Goal: Communication & Community: Answer question/provide support

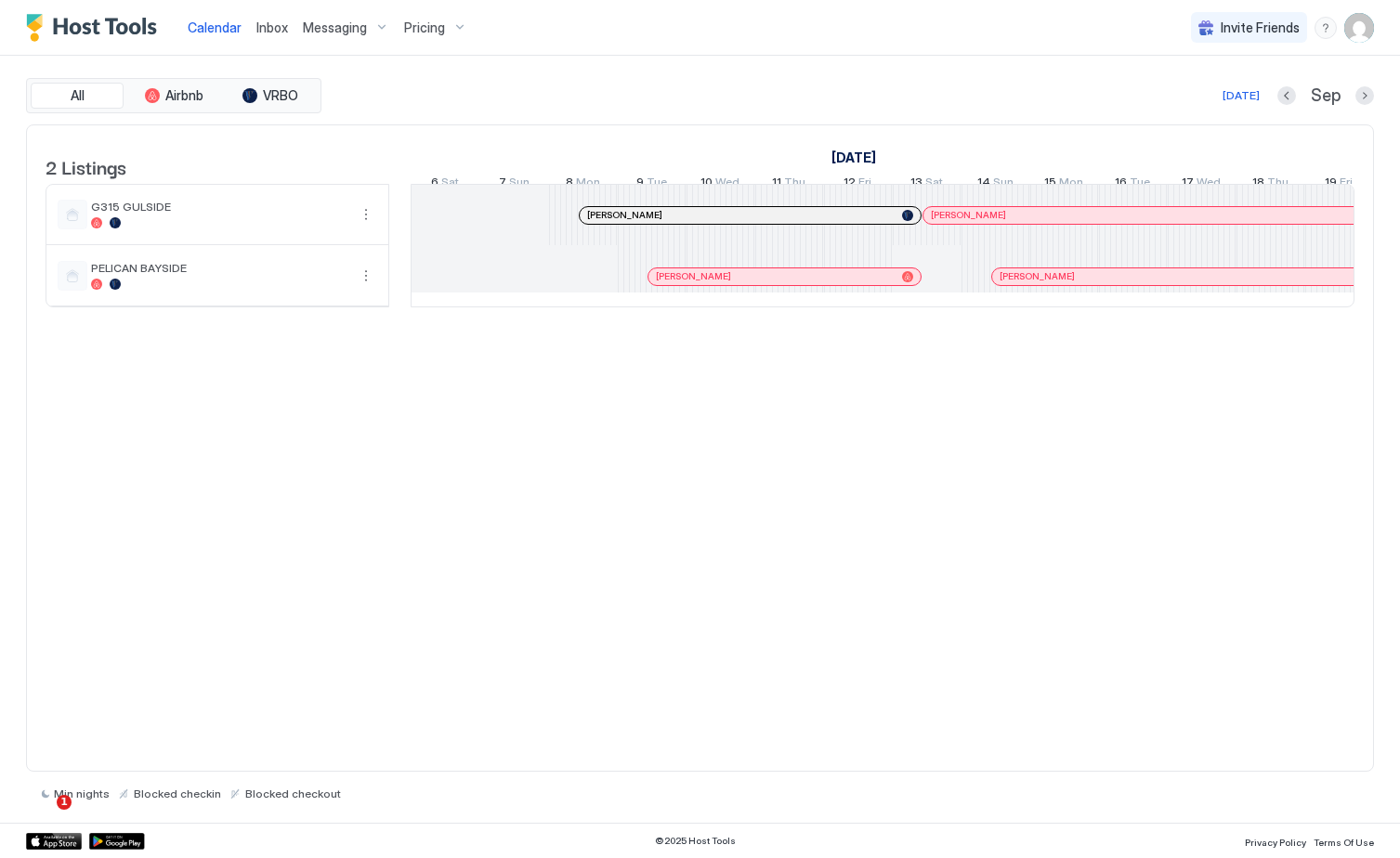
scroll to position [0, 1644]
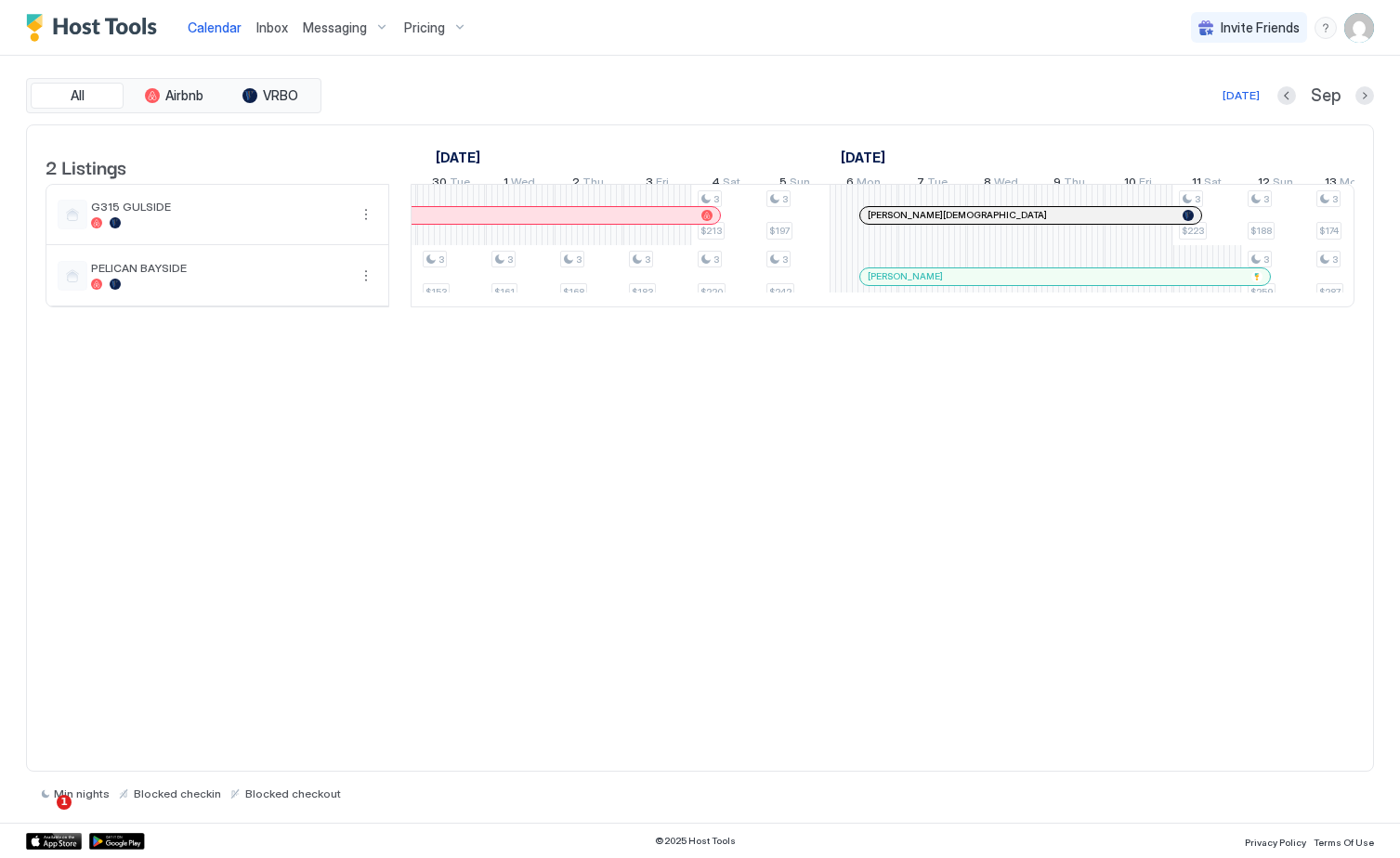
click at [274, 23] on span "Inbox" at bounding box center [272, 27] width 32 height 16
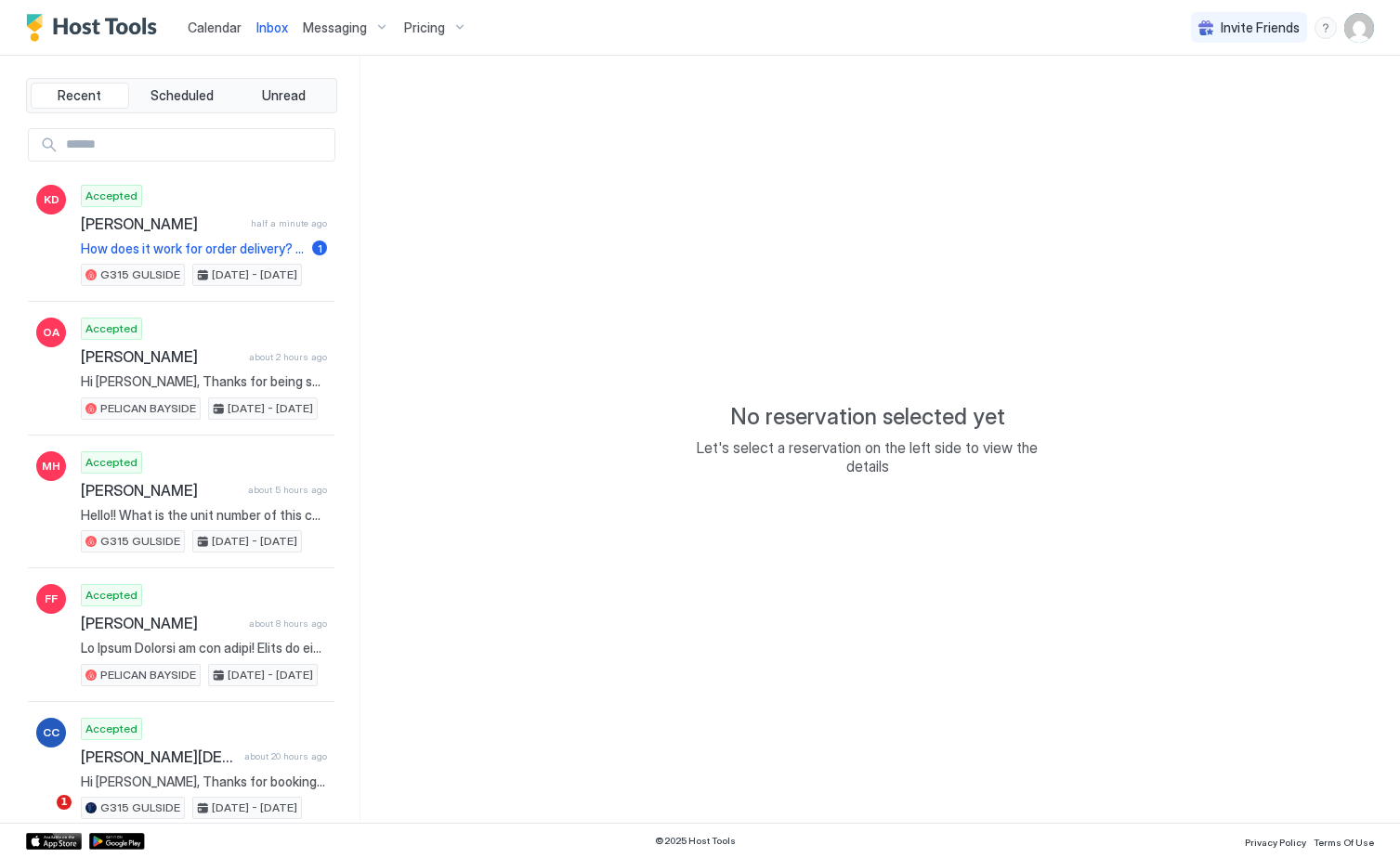
type textarea "*"
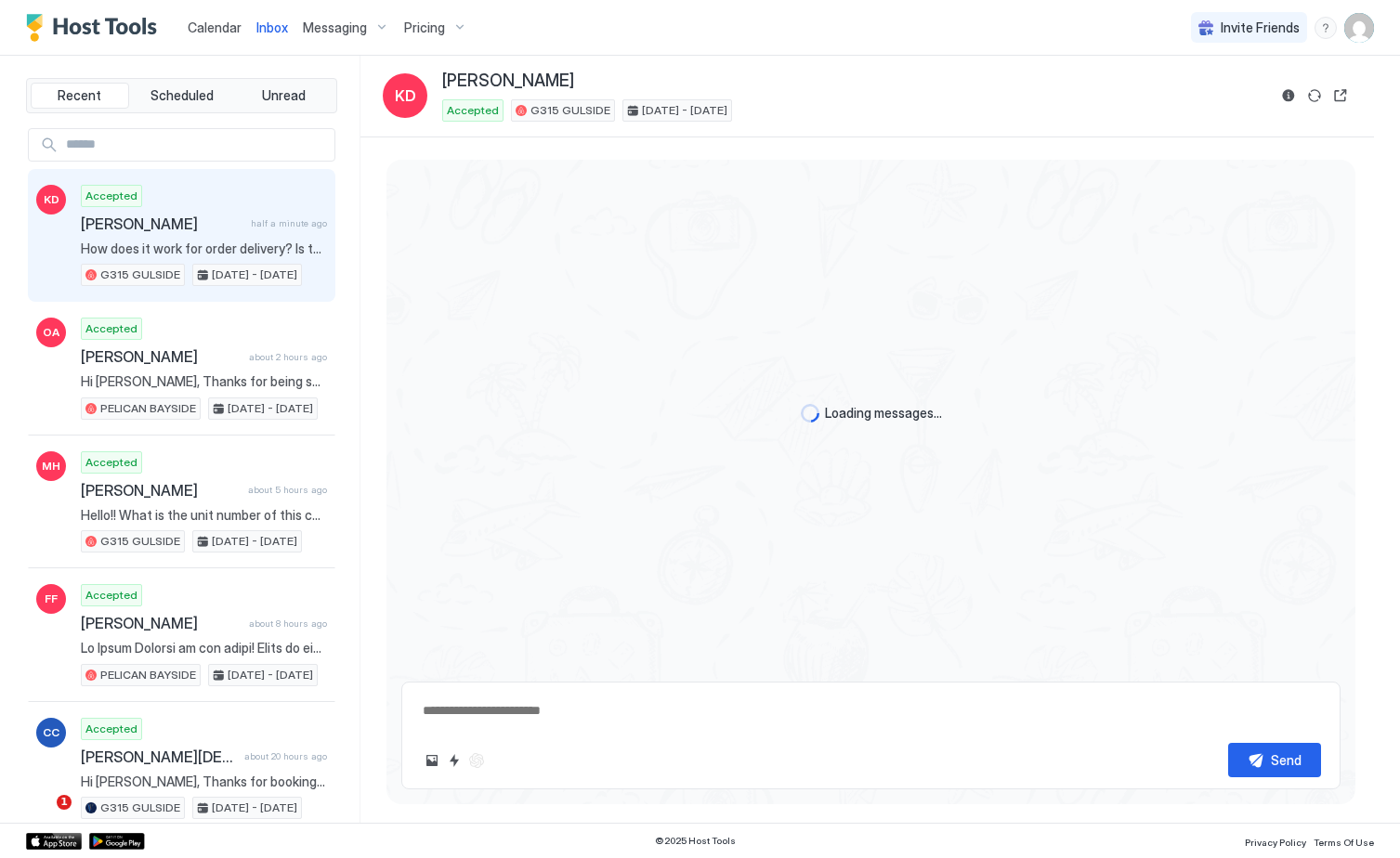
scroll to position [1906, 0]
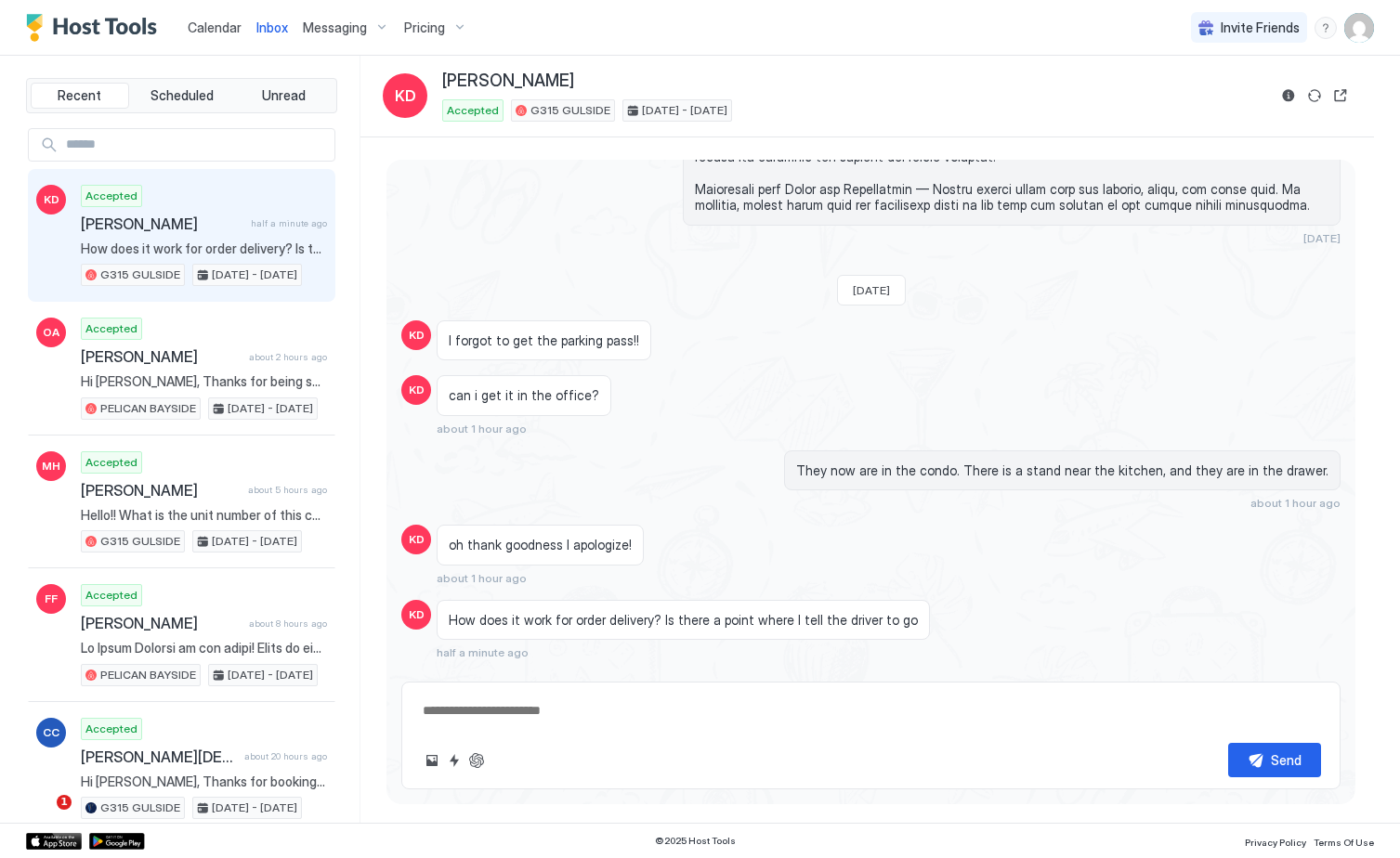
click at [685, 706] on textarea at bounding box center [871, 710] width 900 height 35
type textarea "**********"
click at [1269, 751] on button "Send" at bounding box center [1274, 760] width 93 height 35
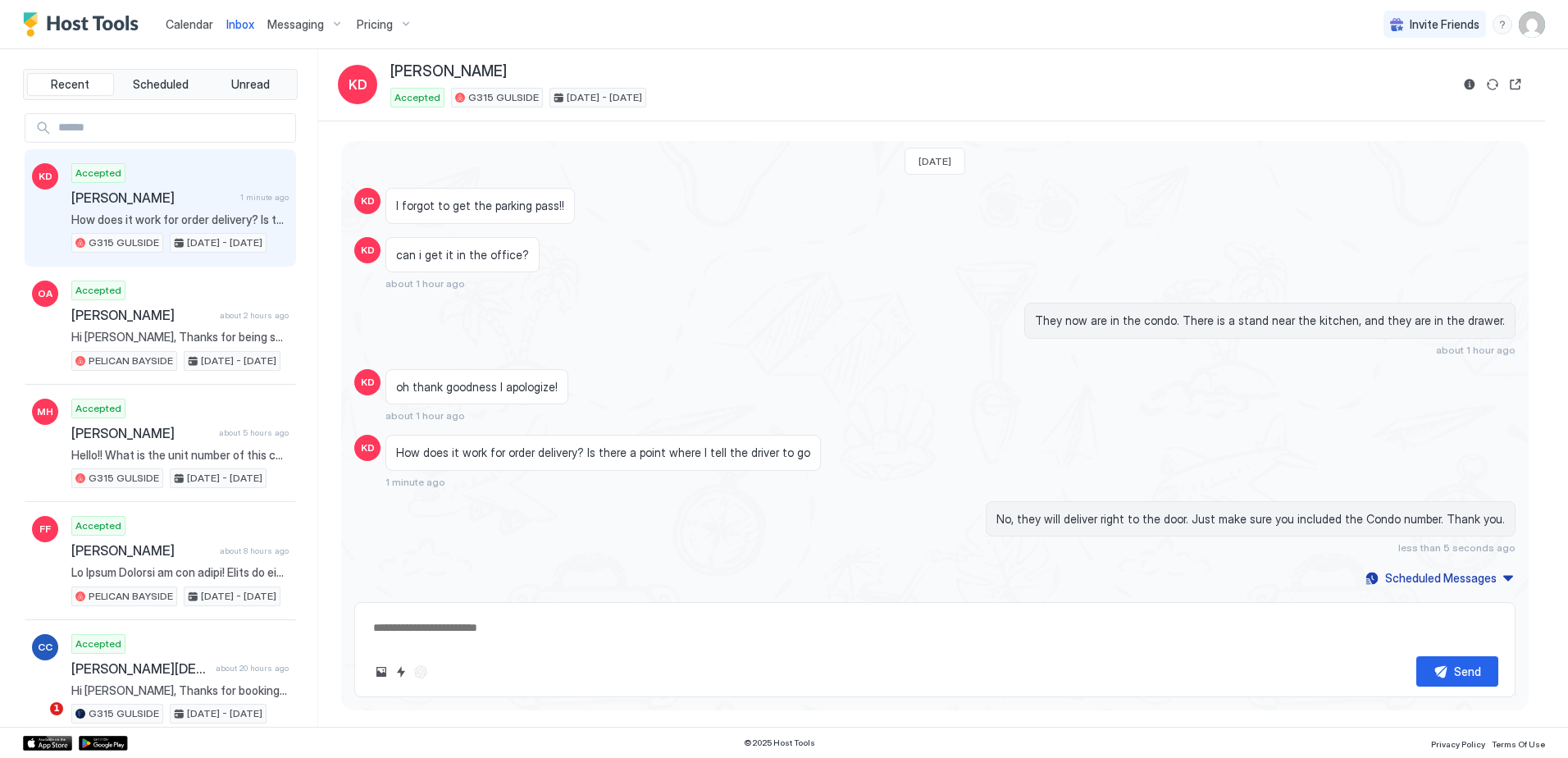
scroll to position [1605, 0]
